Goal: Find specific fact: Locate a discrete piece of known information

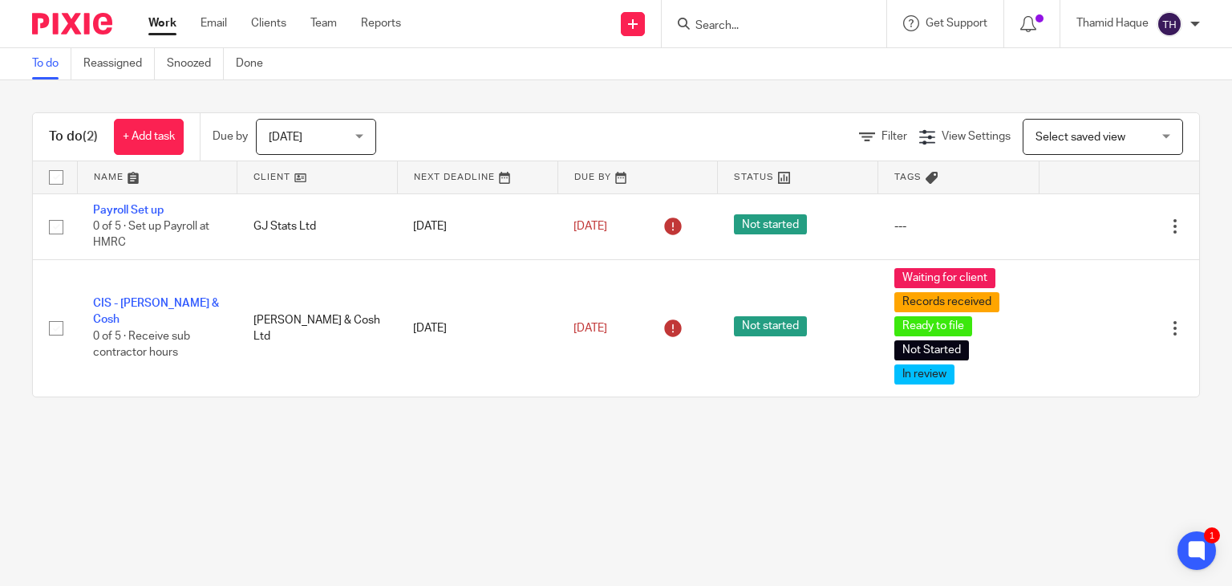
click at [737, 17] on form at bounding box center [779, 24] width 171 height 20
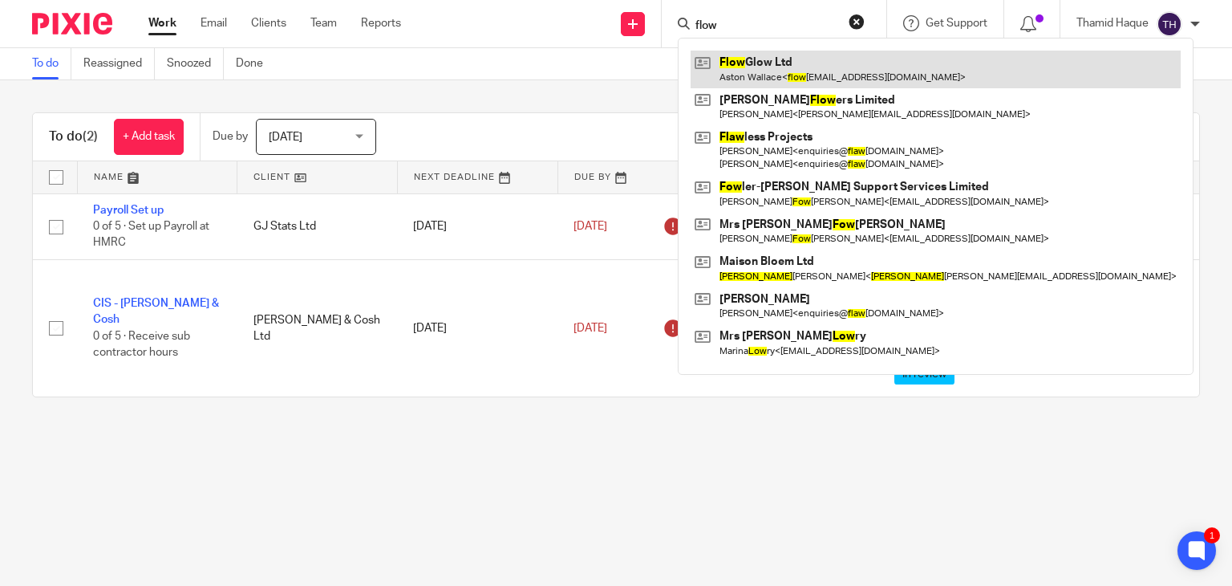
drag, startPoint x: 732, startPoint y: 23, endPoint x: 729, endPoint y: 55, distance: 31.5
click at [732, 24] on input "flow" at bounding box center [766, 26] width 144 height 14
type input "flow"
click at [755, 62] on link at bounding box center [936, 69] width 490 height 37
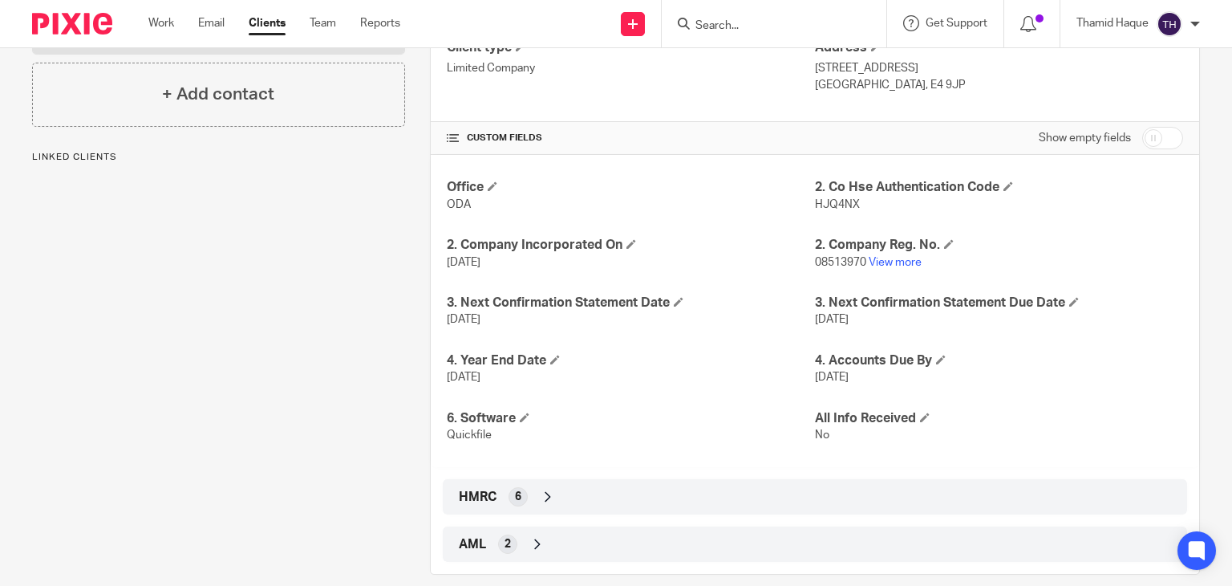
scroll to position [298, 0]
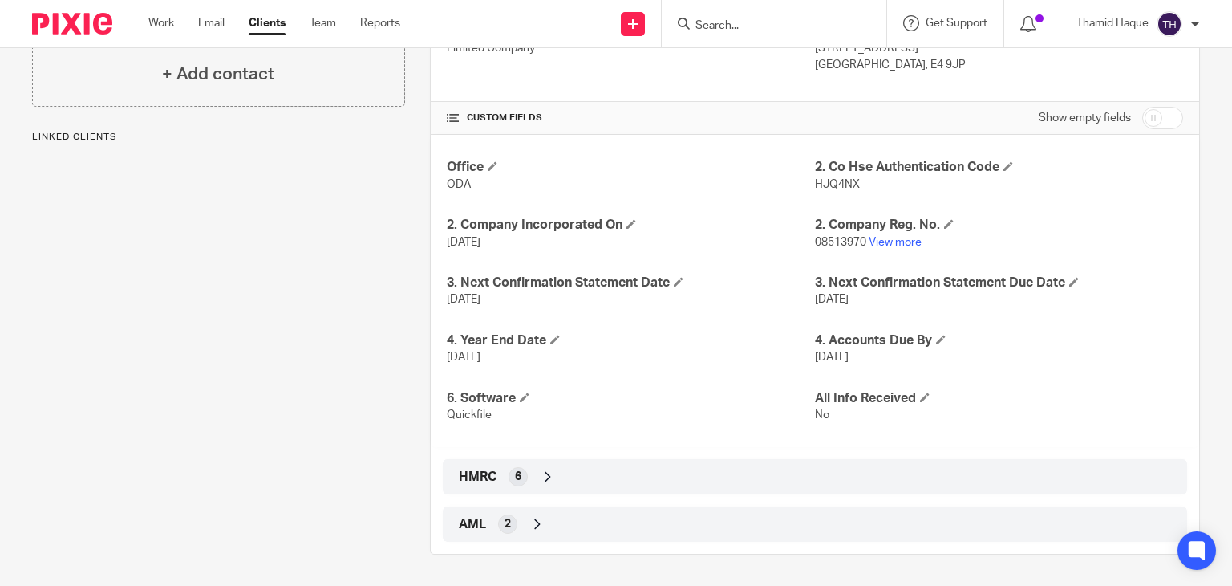
click at [562, 501] on div "Client type Limited Company Address [STREET_ADDRESS] [GEOGRAPHIC_DATA], E4 9JP …" at bounding box center [815, 265] width 769 height 551
click at [570, 483] on div "HMRC 6" at bounding box center [815, 476] width 720 height 27
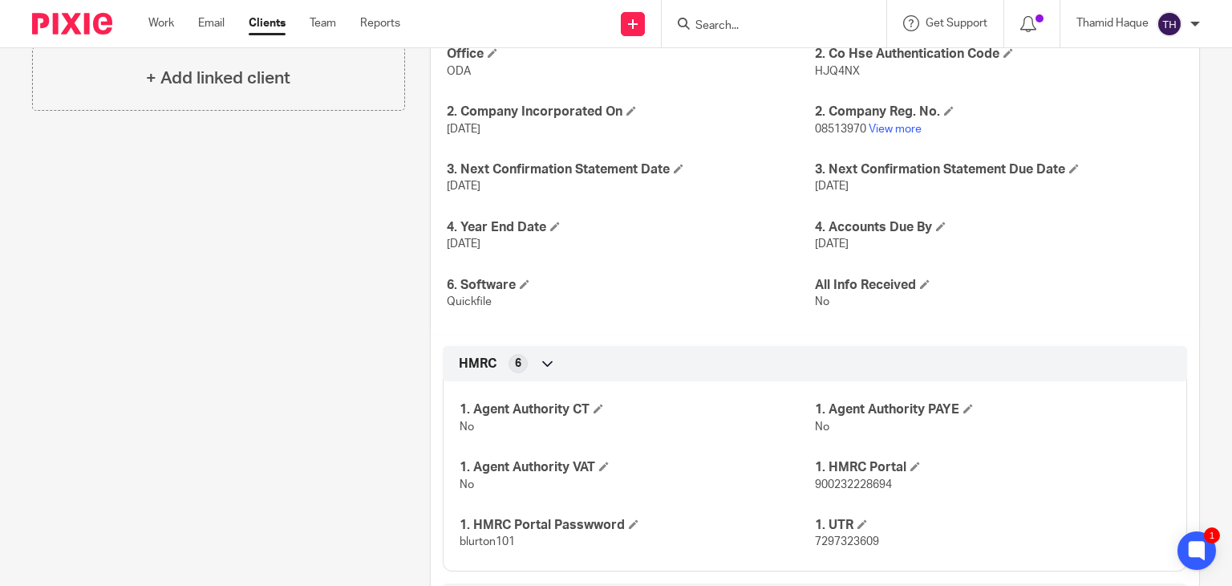
scroll to position [488, 0]
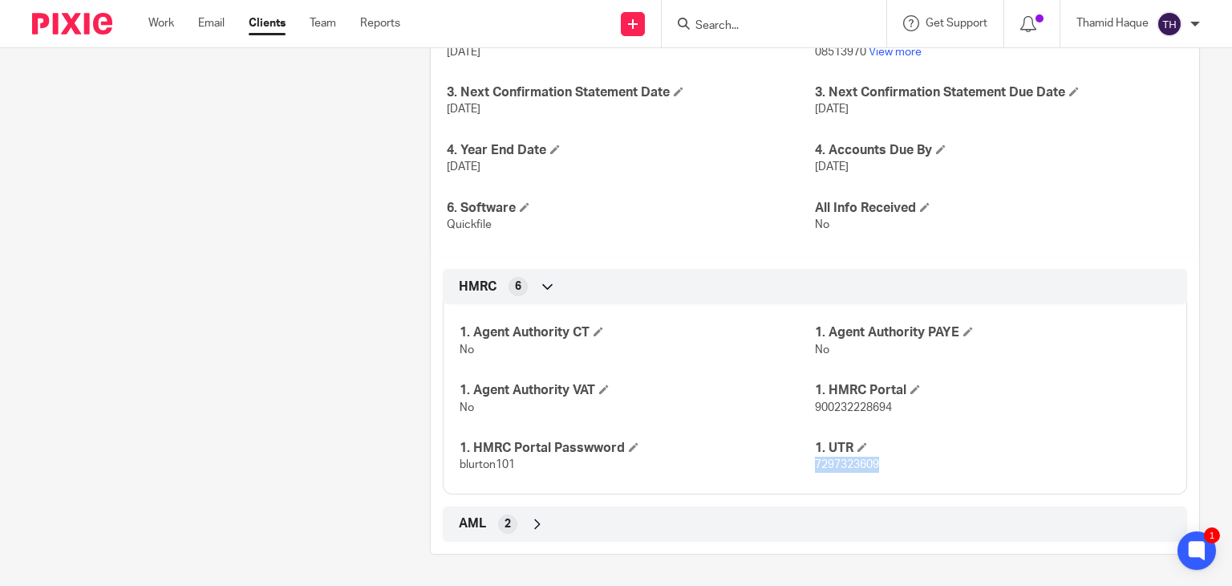
drag, startPoint x: 883, startPoint y: 463, endPoint x: 808, endPoint y: 465, distance: 74.7
click at [815, 465] on p "7297323609" at bounding box center [992, 465] width 355 height 16
copy span "7297323609"
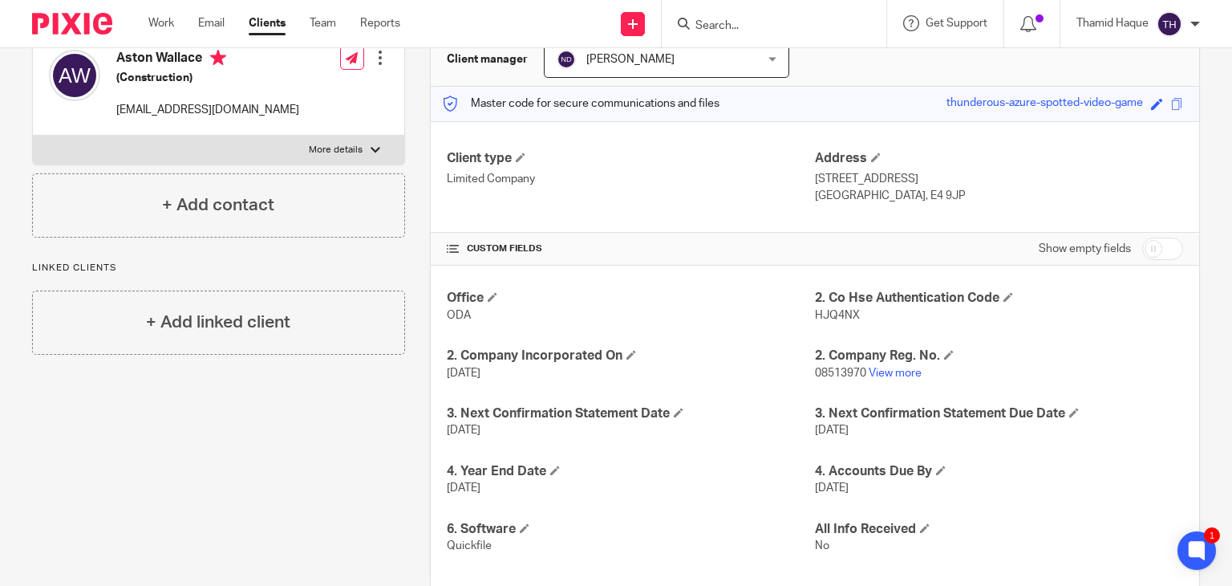
scroll to position [0, 0]
